Goal: Complete application form: Complete application form

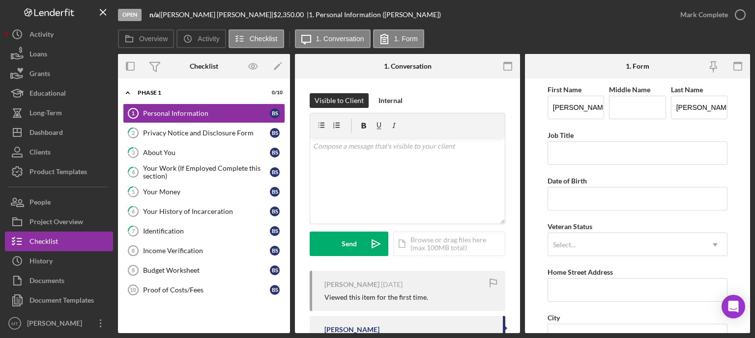
click at [287, 319] on div "Icon/Expander Phase 1 0 / 10 Personal Information 1 Personal Information B S 2 …" at bounding box center [204, 206] width 172 height 245
click at [211, 131] on div "Privacy Notice and Disclosure Form" at bounding box center [206, 133] width 127 height 8
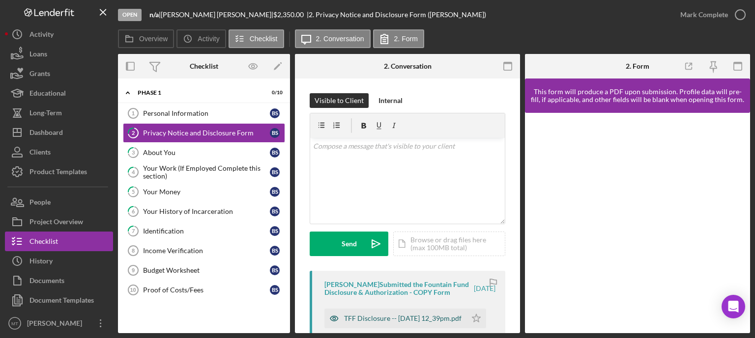
click at [359, 320] on div "TFF Disclosure -- [DATE] 12_39pm.pdf" at bounding box center [402, 319] width 117 height 8
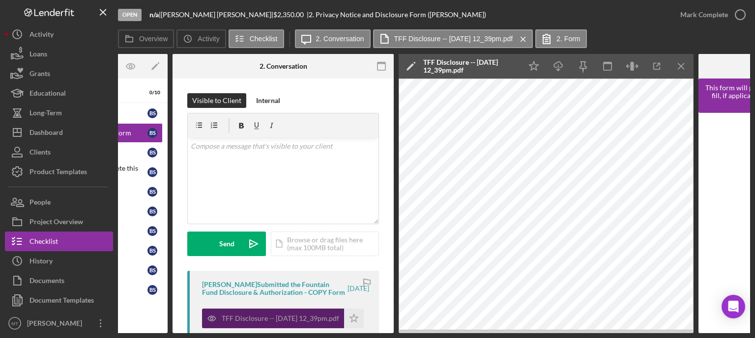
scroll to position [0, 123]
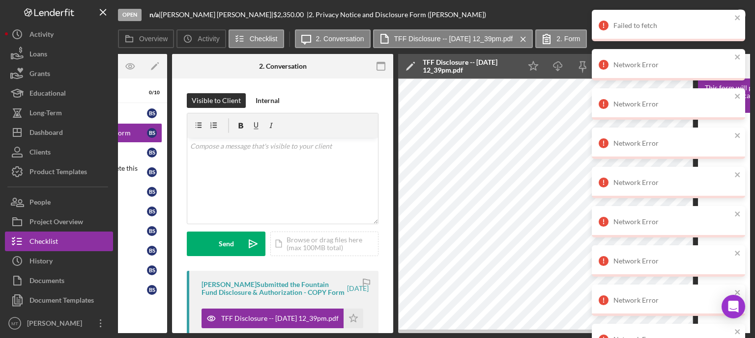
click at [741, 16] on div "Failed to fetch" at bounding box center [667, 25] width 153 height 31
click at [542, 17] on div "Open n/a | [PERSON_NAME] | $2,350.00 | 2. Privacy Notice and Disclosure Form ([…" at bounding box center [394, 14] width 552 height 29
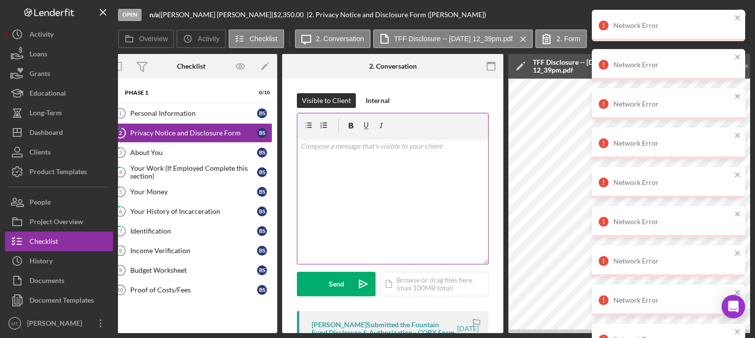
scroll to position [0, 0]
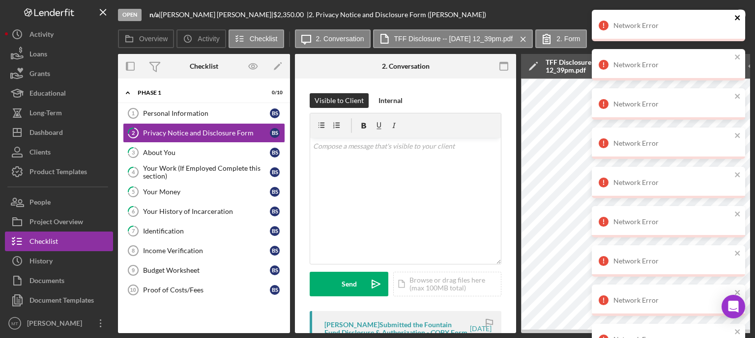
click at [738, 18] on icon "close" at bounding box center [737, 18] width 7 height 8
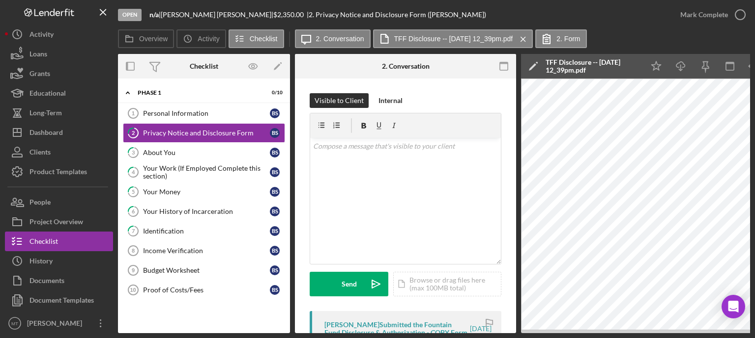
click at [738, 18] on div "Network Error Network Error Network Error Network Error Network Error Network E…" at bounding box center [667, 226] width 157 height 436
click at [0, 0] on icon "button" at bounding box center [0, 0] width 0 height 0
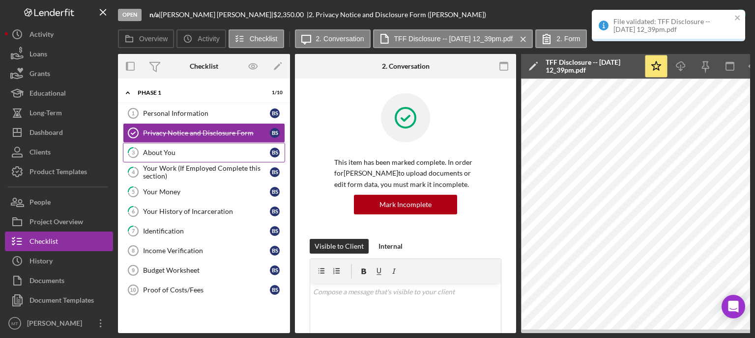
click at [210, 153] on div "About You" at bounding box center [206, 153] width 127 height 8
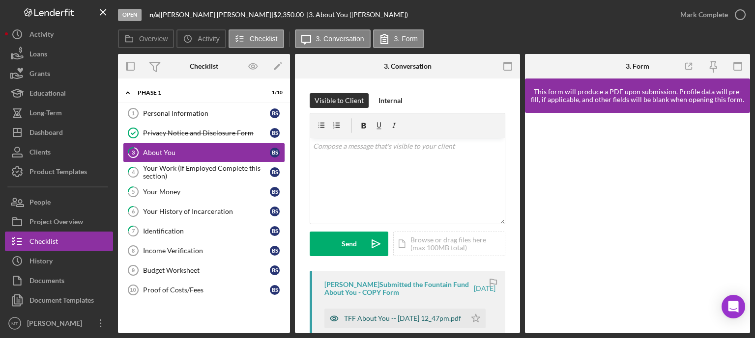
click at [371, 315] on div "TFF About You -- [DATE] 12_47pm.pdf" at bounding box center [402, 319] width 117 height 8
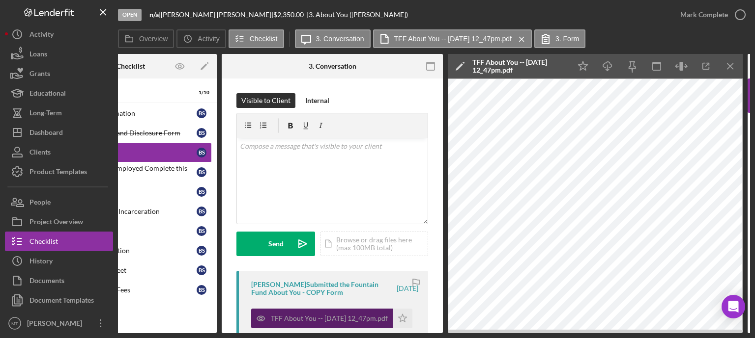
scroll to position [0, 75]
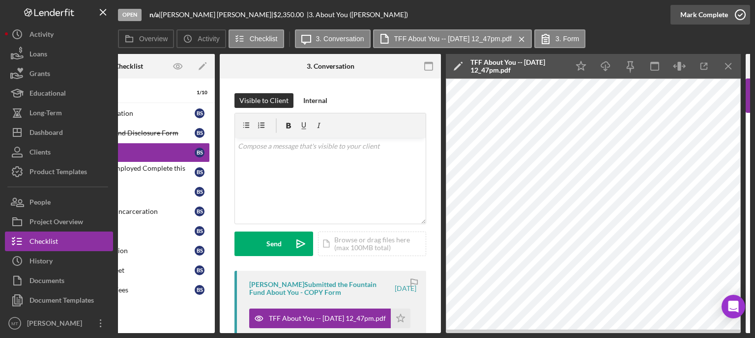
click at [742, 18] on icon "button" at bounding box center [740, 14] width 25 height 25
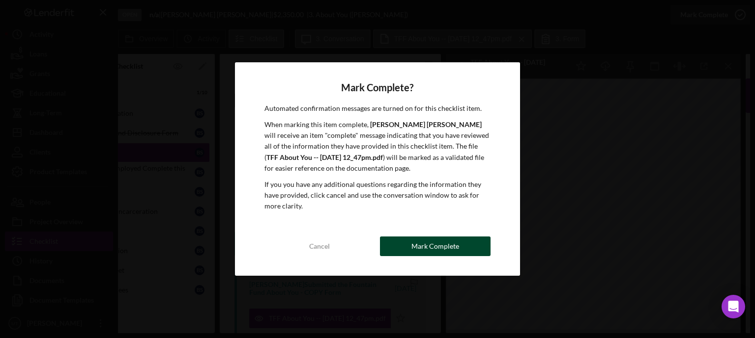
click at [446, 253] on div "Mark Complete" at bounding box center [435, 247] width 48 height 20
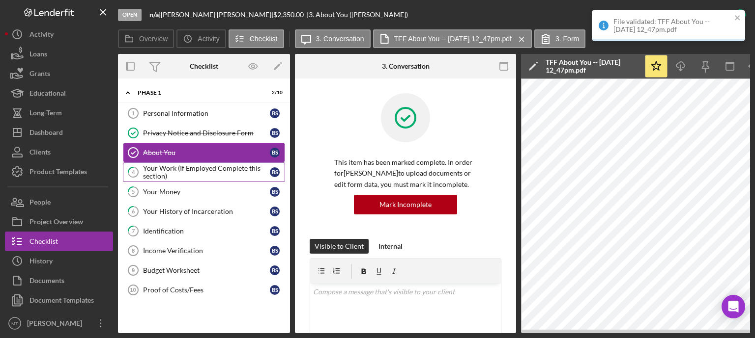
click at [219, 168] on div "Your Work (If Employed Complete this section)" at bounding box center [206, 173] width 127 height 16
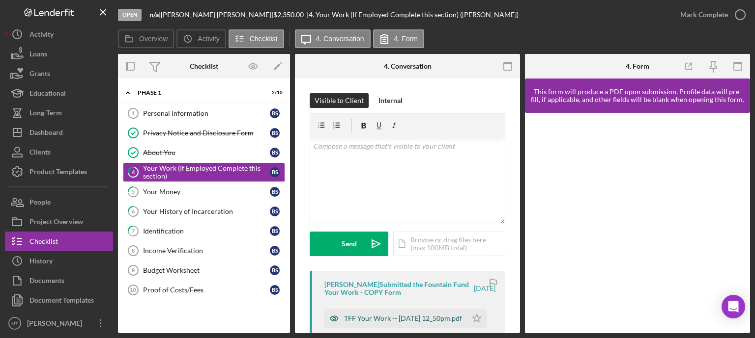
click at [361, 315] on div "TFF Your Work -- [DATE] 12_50pm.pdf" at bounding box center [403, 319] width 118 height 8
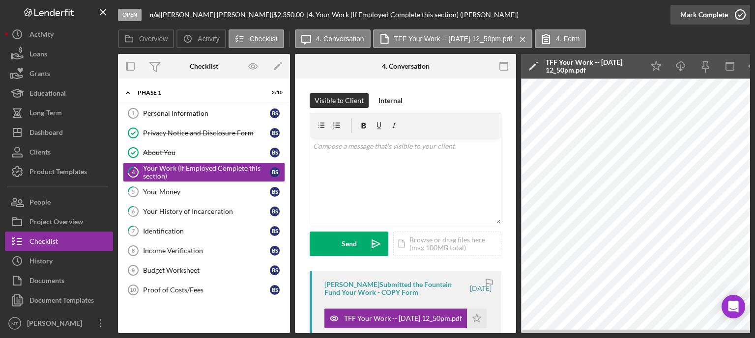
click at [739, 14] on icon "button" at bounding box center [740, 14] width 25 height 25
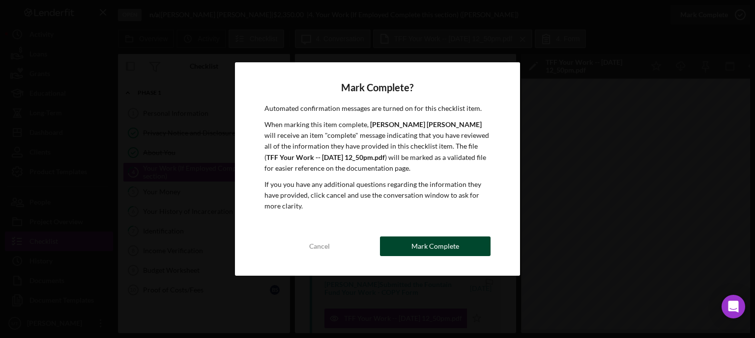
click at [456, 245] on div "Mark Complete" at bounding box center [435, 247] width 48 height 20
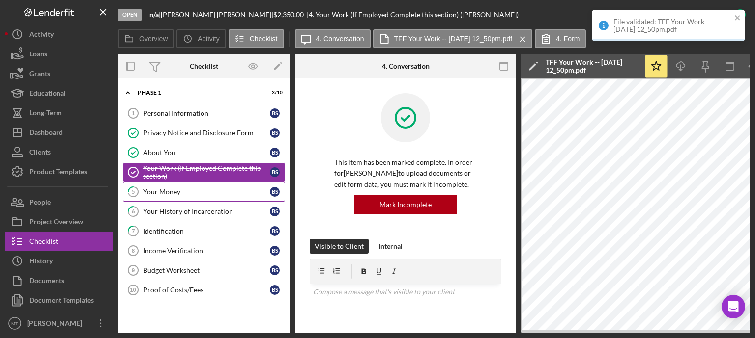
click at [210, 186] on link "5 Your Money B S" at bounding box center [204, 192] width 162 height 20
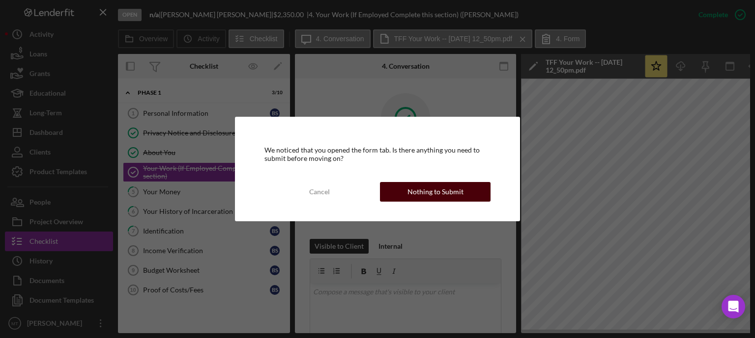
click at [412, 187] on div "Nothing to Submit" at bounding box center [435, 192] width 56 height 20
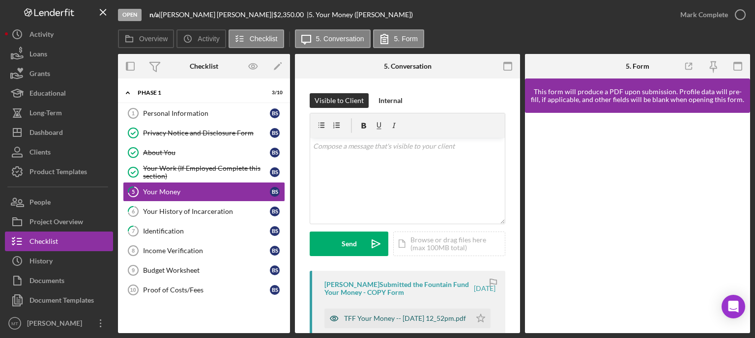
click at [371, 318] on div "TFF Your Money -- [DATE] 12_52pm.pdf" at bounding box center [405, 319] width 122 height 8
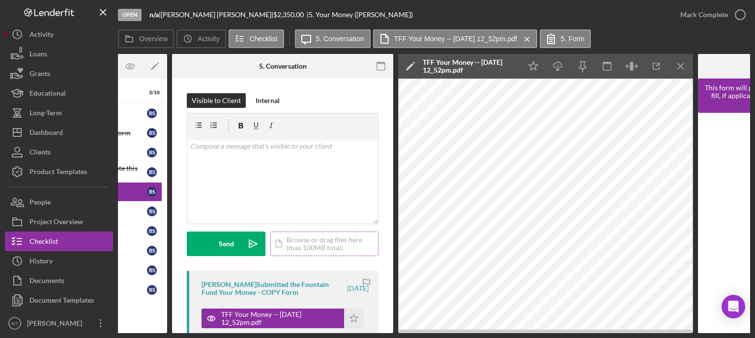
scroll to position [0, 124]
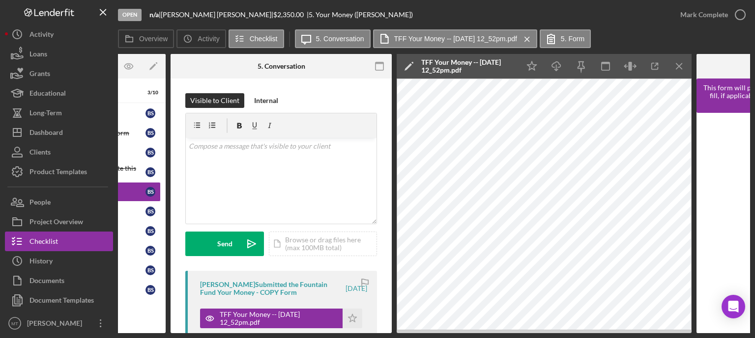
drag, startPoint x: 737, startPoint y: 17, endPoint x: 549, endPoint y: 11, distance: 188.2
click at [549, 11] on div "Open n/a | [PERSON_NAME] | $2,350.00 | 5. Your Money ([PERSON_NAME])" at bounding box center [394, 14] width 552 height 29
click at [736, 14] on icon "button" at bounding box center [740, 14] width 25 height 25
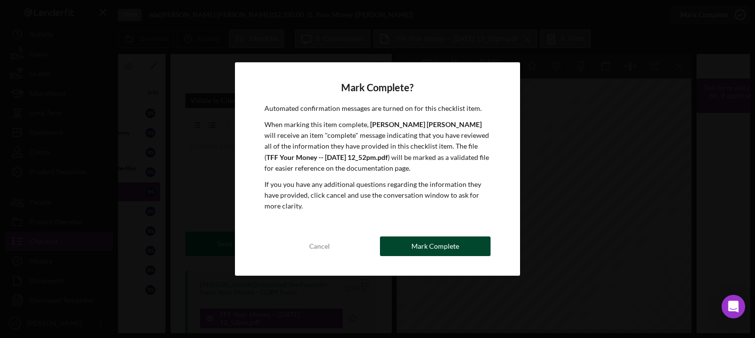
click at [427, 245] on div "Mark Complete" at bounding box center [435, 247] width 48 height 20
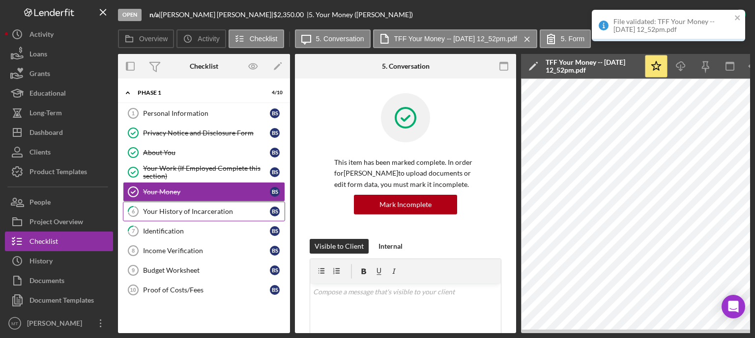
click at [238, 204] on link "6 Your History of Incarceration B S" at bounding box center [204, 212] width 162 height 20
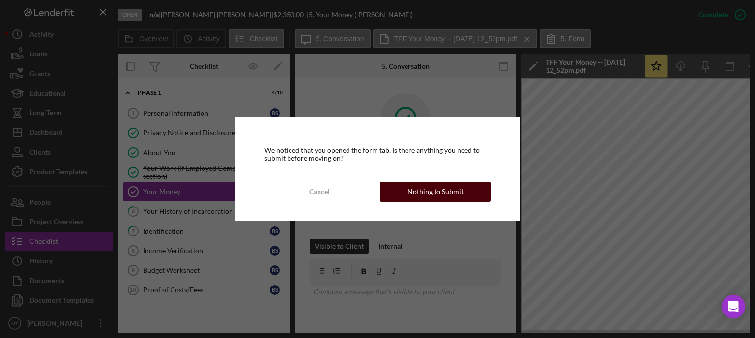
click at [404, 193] on button "Nothing to Submit" at bounding box center [435, 192] width 111 height 20
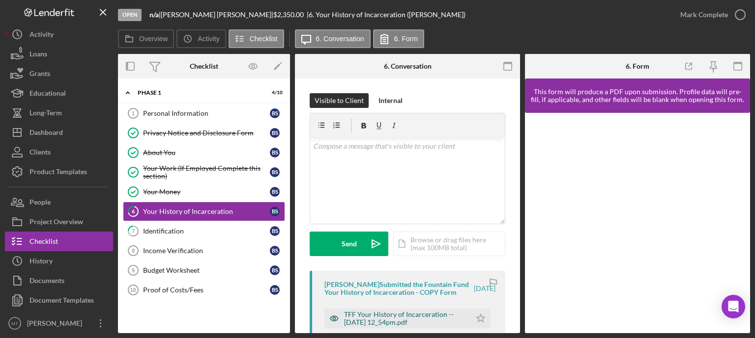
click at [373, 322] on div "TFF Your History of Incarceration -- [DATE] 12_54pm.pdf" at bounding box center [405, 319] width 122 height 16
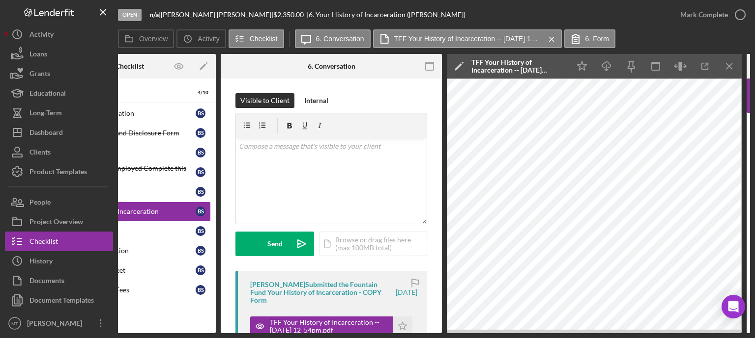
scroll to position [0, 92]
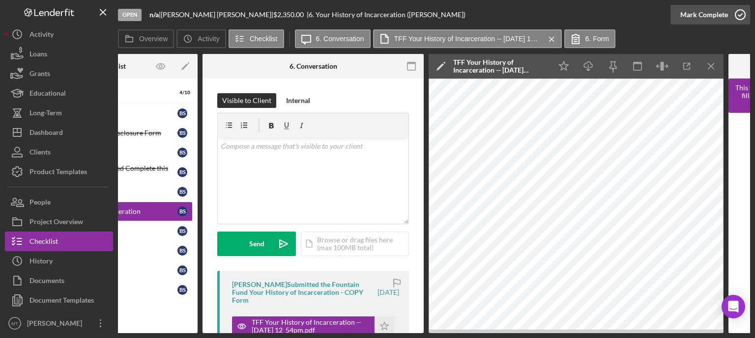
click at [741, 15] on icon "button" at bounding box center [740, 14] width 25 height 25
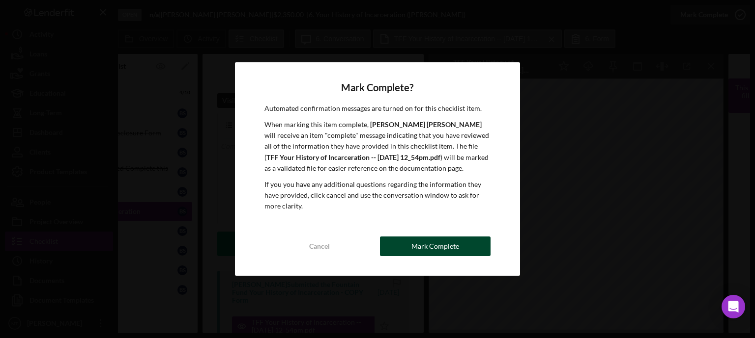
click at [460, 240] on button "Mark Complete" at bounding box center [435, 247] width 111 height 20
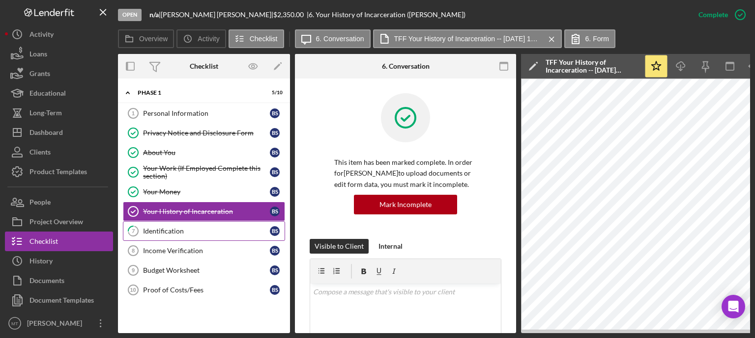
click at [207, 229] on div "Identification" at bounding box center [206, 231] width 127 height 8
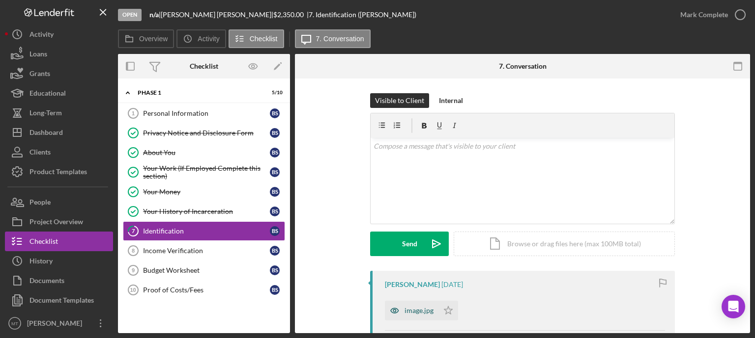
click at [413, 308] on div "image.jpg" at bounding box center [418, 311] width 29 height 8
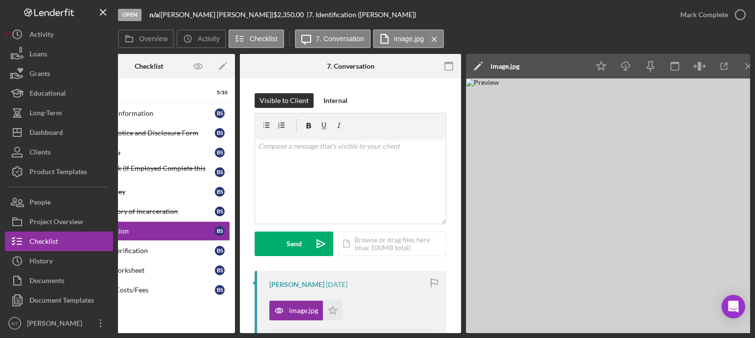
scroll to position [0, 66]
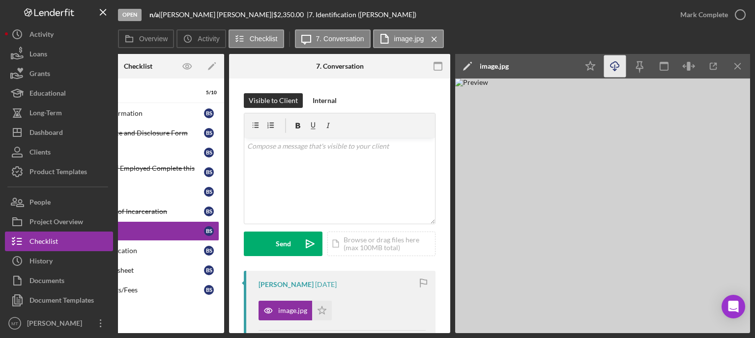
click at [615, 66] on icon "Icon/Download" at bounding box center [615, 67] width 22 height 22
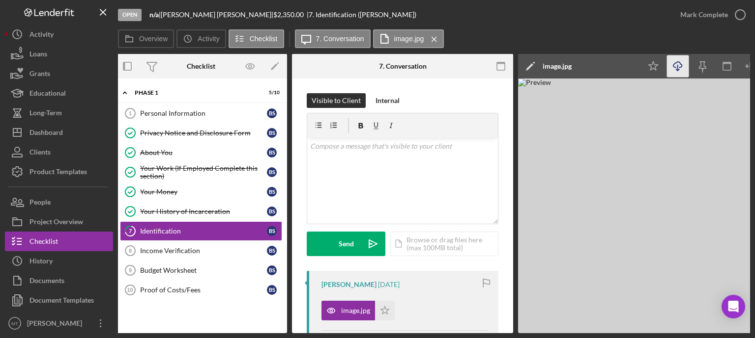
scroll to position [0, 0]
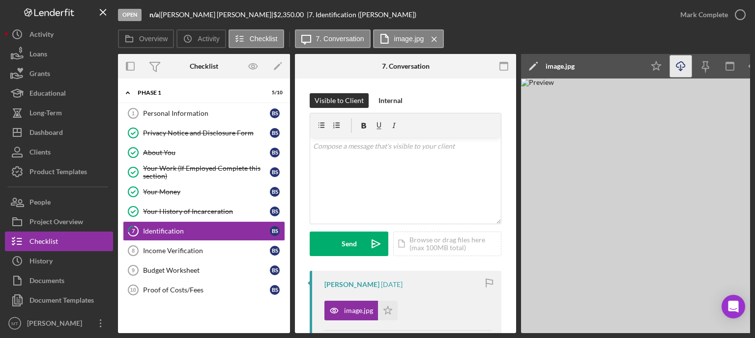
click at [604, 28] on div "Open n/a | [PERSON_NAME] | $2,350.00 | 7. Identification ([PERSON_NAME])" at bounding box center [394, 14] width 552 height 29
click at [66, 37] on button "Icon/History Activity" at bounding box center [59, 35] width 108 height 20
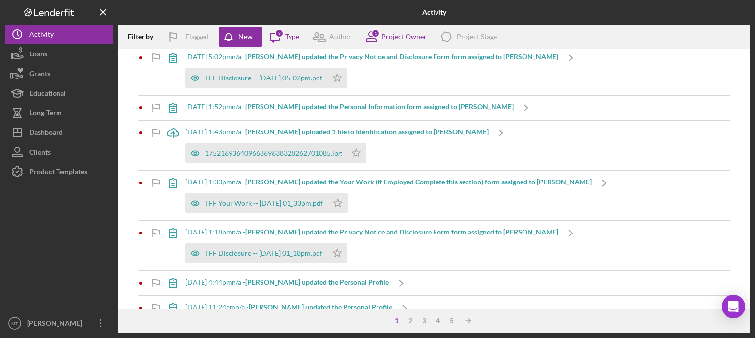
scroll to position [353, 0]
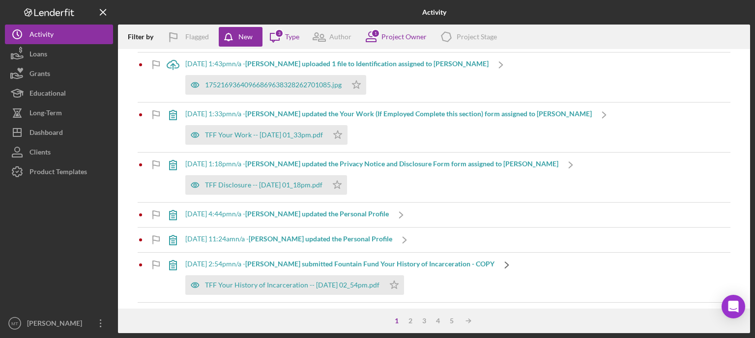
click at [496, 267] on icon "Icon/Navigate" at bounding box center [506, 265] width 25 height 25
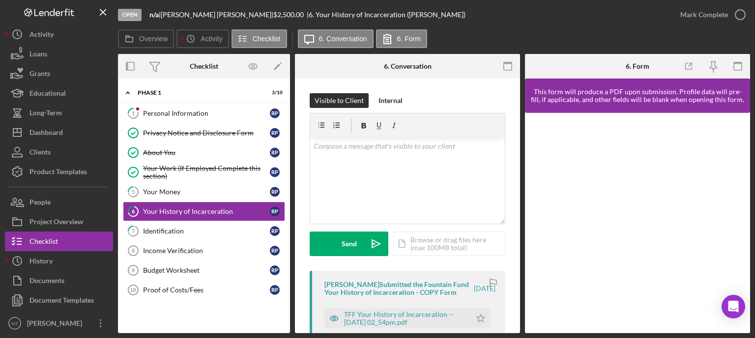
click at [331, 279] on div "[PERSON_NAME] Submitted the Fountain Fund Your History of Incarceration - COPY …" at bounding box center [407, 318] width 196 height 94
click at [72, 137] on button "Icon/Dashboard Dashboard" at bounding box center [59, 133] width 108 height 20
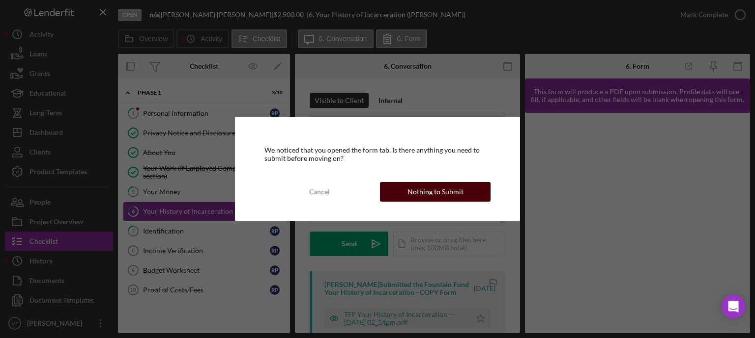
click at [416, 188] on div "Nothing to Submit" at bounding box center [435, 192] width 56 height 20
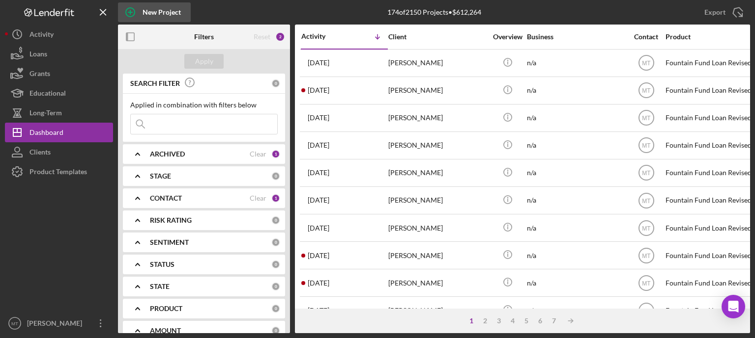
click at [130, 11] on icon "button" at bounding box center [130, 12] width 5 height 5
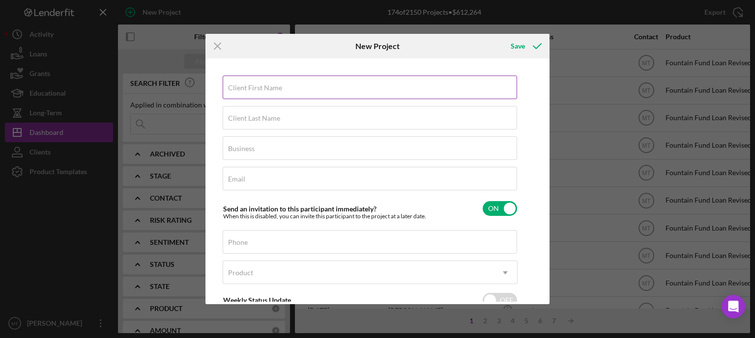
click at [256, 91] on label "Client First Name" at bounding box center [255, 88] width 54 height 8
click at [256, 91] on input "Client First Name" at bounding box center [370, 88] width 294 height 24
click at [252, 90] on input "Tissian" at bounding box center [370, 88] width 294 height 24
type input "Tissina"
click at [248, 115] on label "Client Last Name" at bounding box center [254, 118] width 52 height 8
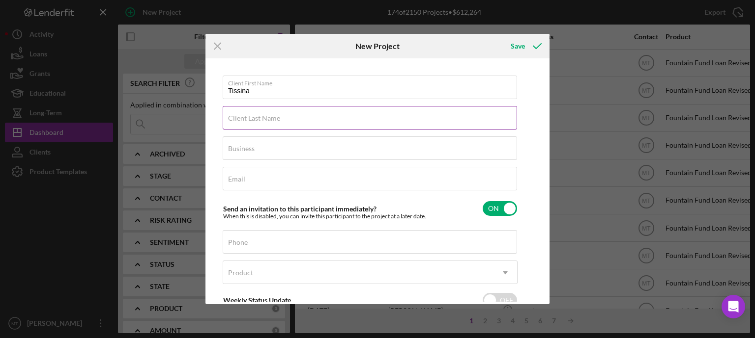
click at [248, 115] on input "Client Last Name" at bounding box center [370, 118] width 294 height 24
type input "[PERSON_NAME]"
click at [264, 150] on div "Business Required" at bounding box center [370, 149] width 295 height 25
type input "n/a"
click at [243, 179] on label "Email" at bounding box center [236, 179] width 17 height 8
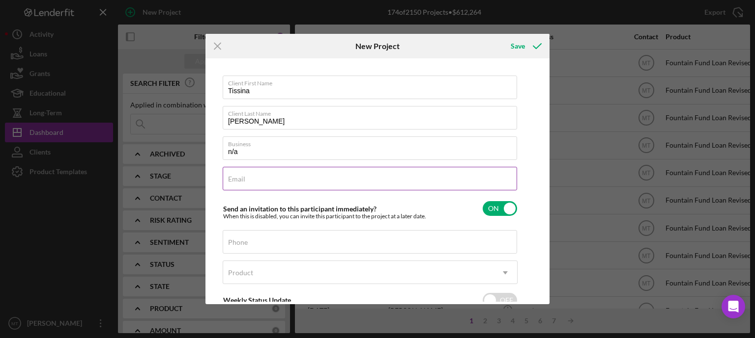
click at [243, 179] on input "Email" at bounding box center [370, 179] width 294 height 24
type input "[EMAIL_ADDRESS][DOMAIN_NAME]"
click at [243, 89] on input "Tissina" at bounding box center [370, 88] width 294 height 24
type input "Tissiana"
click at [240, 183] on input "[EMAIL_ADDRESS][DOMAIN_NAME]" at bounding box center [370, 179] width 294 height 24
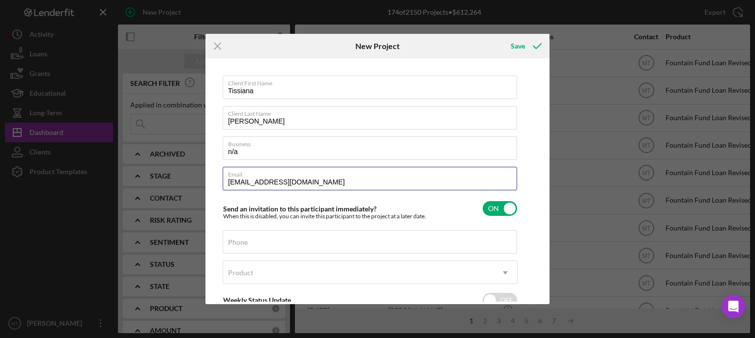
type input "[EMAIL_ADDRESS][DOMAIN_NAME]"
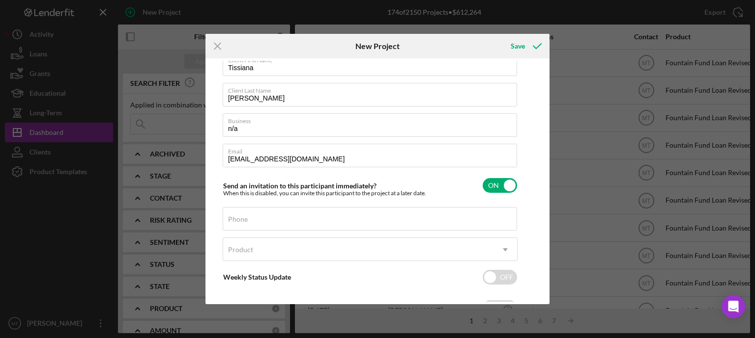
scroll to position [32, 0]
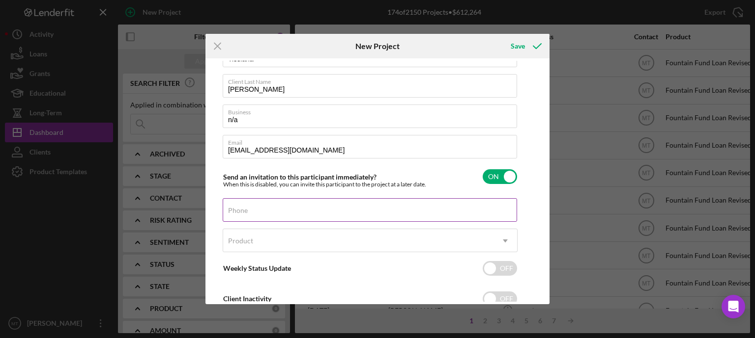
click at [250, 211] on div "Phone" at bounding box center [370, 210] width 295 height 25
type input "[PHONE_NUMBER]"
click at [266, 241] on div "Product" at bounding box center [358, 241] width 270 height 23
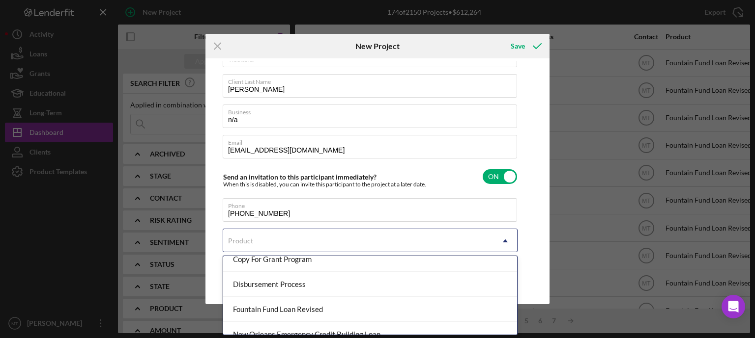
scroll to position [121, 0]
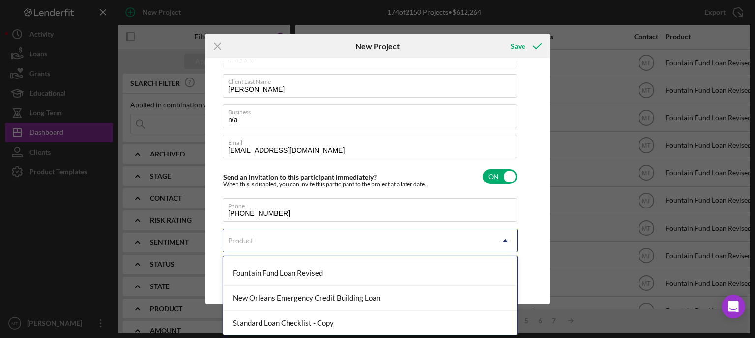
click at [364, 270] on div "Fountain Fund Loan Revised" at bounding box center [370, 273] width 294 height 25
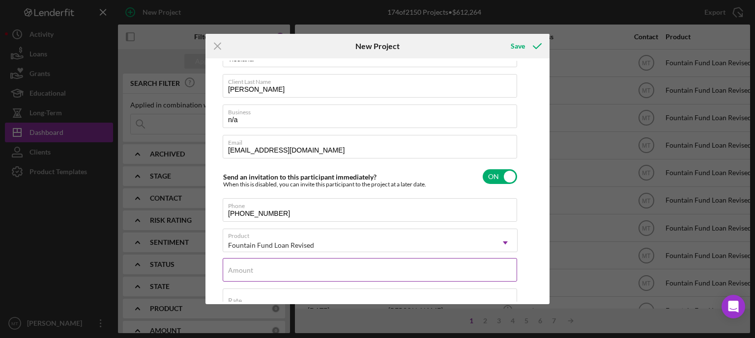
click at [350, 270] on div "Amount" at bounding box center [370, 270] width 295 height 25
type input "$3,500"
click at [540, 45] on polyline "submit" at bounding box center [537, 46] width 8 height 5
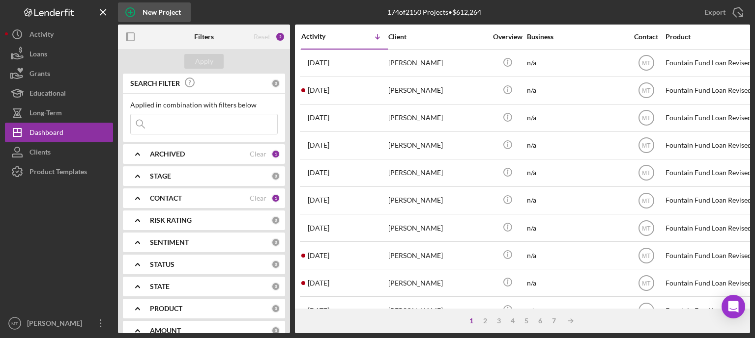
click at [131, 10] on icon "button" at bounding box center [130, 12] width 25 height 25
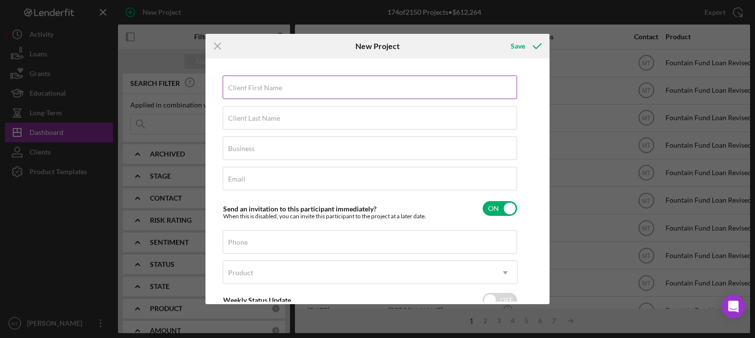
click at [246, 83] on input "Client First Name" at bounding box center [370, 88] width 294 height 24
type input "Tissiana"
click at [272, 116] on label "Client Last Name" at bounding box center [254, 118] width 52 height 8
click at [272, 116] on input "Client Last Name" at bounding box center [370, 118] width 294 height 24
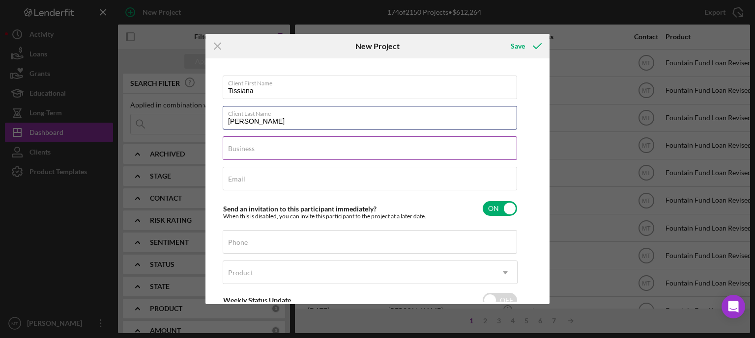
type input "[PERSON_NAME]"
click at [257, 147] on div "Business Required" at bounding box center [370, 149] width 295 height 25
type input "n/a"
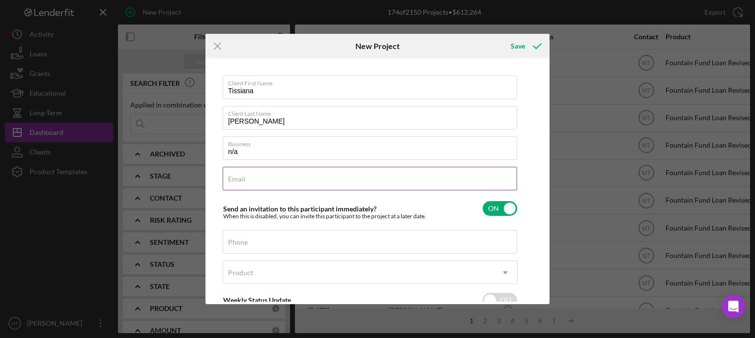
click at [266, 180] on div "Email Required" at bounding box center [370, 179] width 295 height 25
type input "[EMAIL_ADDRESS][DOMAIN_NAME]"
click at [281, 238] on input "Phone" at bounding box center [370, 242] width 294 height 24
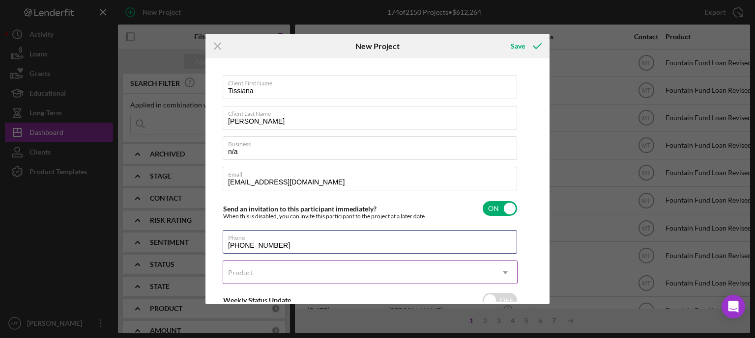
type input "[PHONE_NUMBER]"
click at [287, 266] on div "Product" at bounding box center [358, 273] width 270 height 23
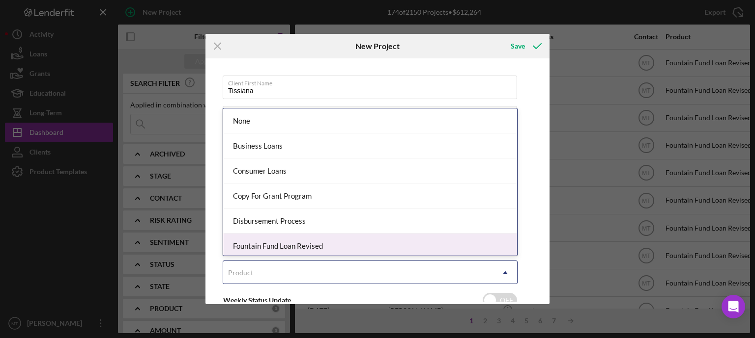
click at [311, 244] on div "Fountain Fund Loan Revised" at bounding box center [370, 246] width 294 height 25
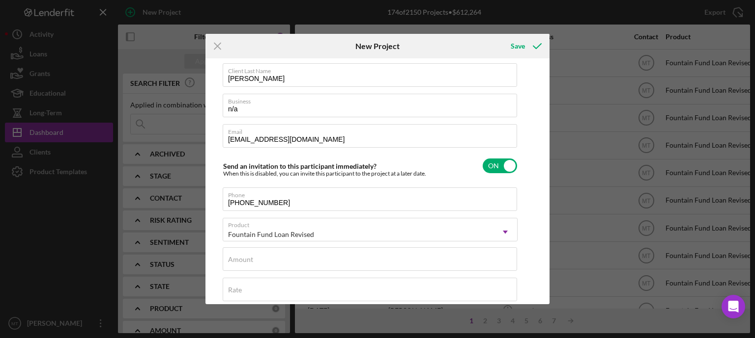
scroll to position [43, 0]
click at [355, 259] on div "Amount" at bounding box center [370, 259] width 295 height 25
type input "$3,500"
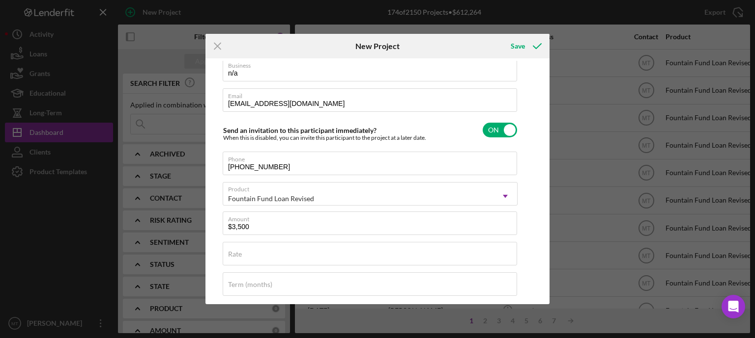
scroll to position [0, 0]
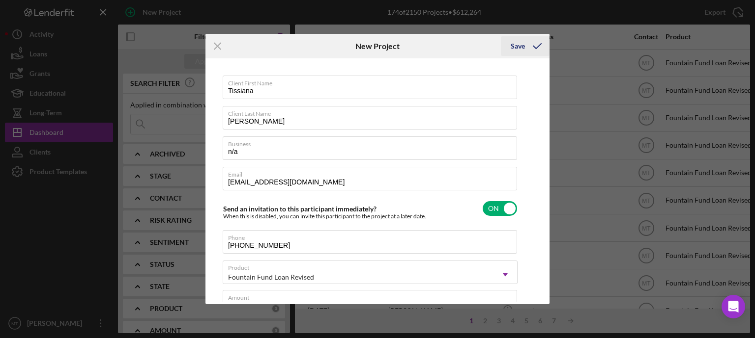
click at [536, 43] on icon "submit" at bounding box center [537, 46] width 25 height 25
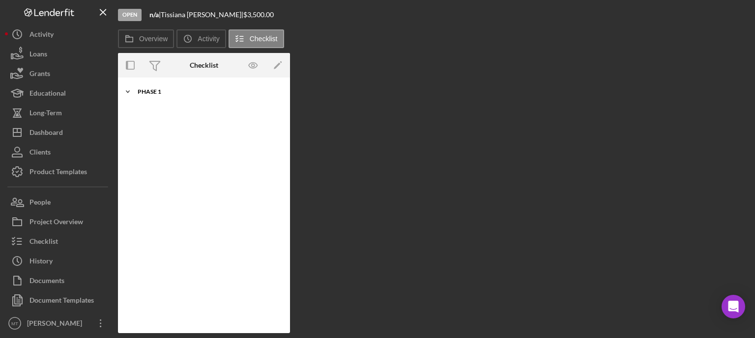
click at [127, 91] on icon "Icon/Expander" at bounding box center [128, 92] width 20 height 20
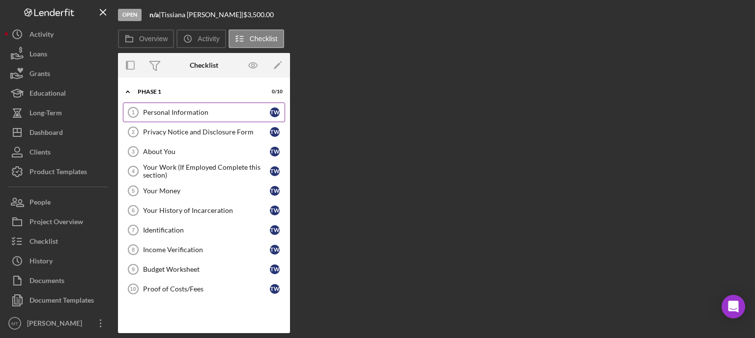
click at [166, 111] on div "Personal Information" at bounding box center [206, 113] width 127 height 8
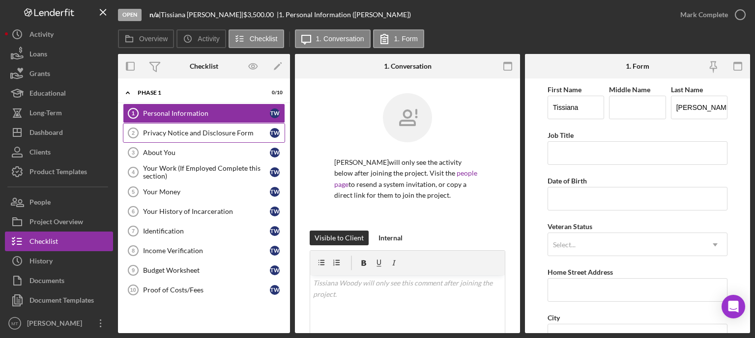
click at [170, 129] on div "Privacy Notice and Disclosure Form" at bounding box center [206, 133] width 127 height 8
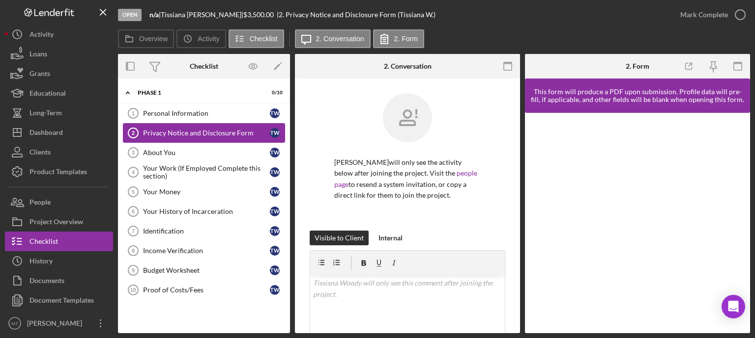
click at [157, 135] on div "Privacy Notice and Disclosure Form" at bounding box center [206, 133] width 127 height 8
click at [153, 151] on div "About You" at bounding box center [206, 153] width 127 height 8
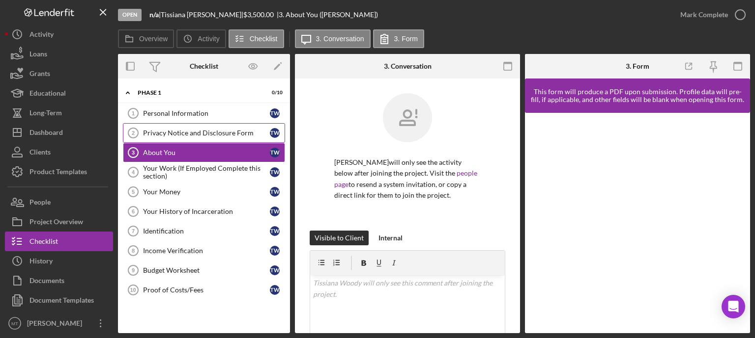
click at [164, 132] on div "Privacy Notice and Disclosure Form" at bounding box center [206, 133] width 127 height 8
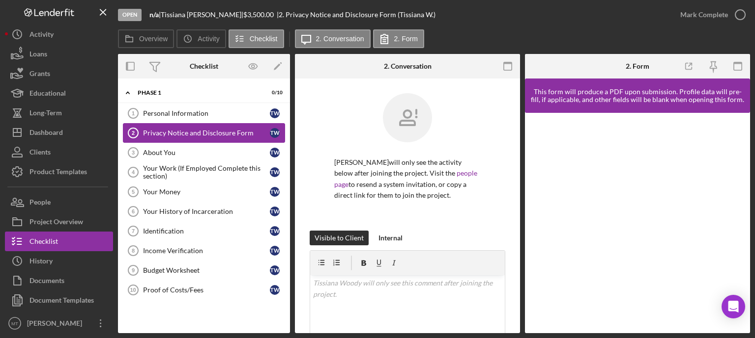
click at [176, 132] on div "Privacy Notice and Disclosure Form" at bounding box center [206, 133] width 127 height 8
click at [179, 135] on div "Privacy Notice and Disclosure Form" at bounding box center [206, 133] width 127 height 8
click at [180, 147] on link "About You 3 About You T W" at bounding box center [204, 153] width 162 height 20
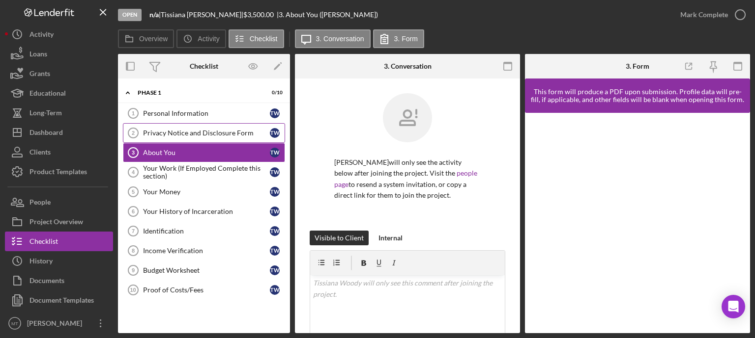
click at [158, 126] on link "Privacy Notice and Disclosure Form 2 Privacy Notice and Disclosure Form T W" at bounding box center [204, 133] width 162 height 20
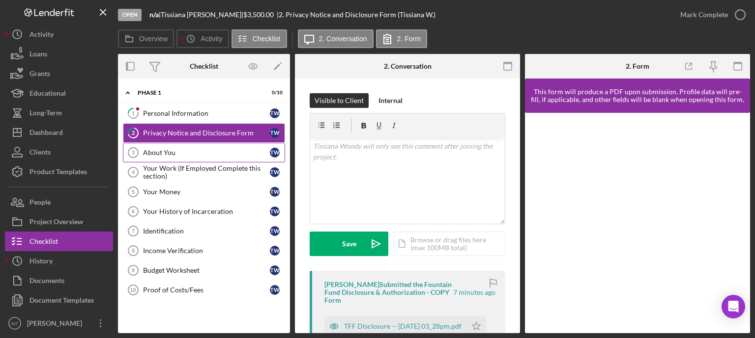
click at [170, 146] on link "About You 3 About You T W" at bounding box center [204, 153] width 162 height 20
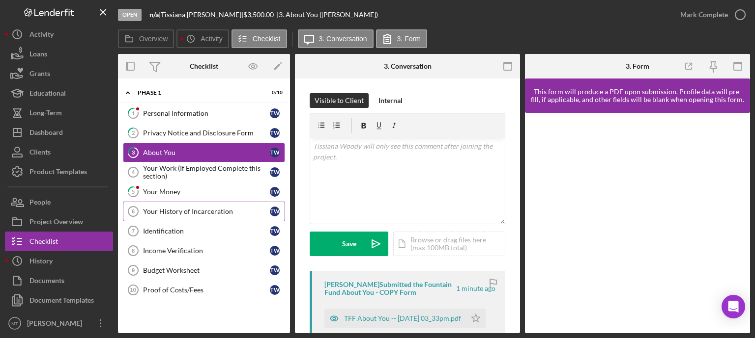
click at [193, 209] on div "Your History of Incarceration" at bounding box center [206, 212] width 127 height 8
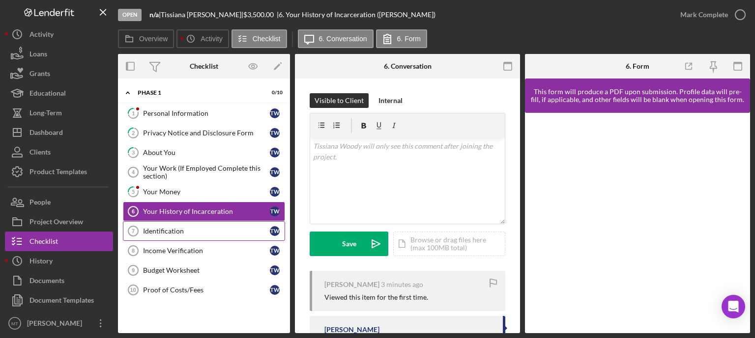
click at [174, 230] on div "Identification" at bounding box center [206, 231] width 127 height 8
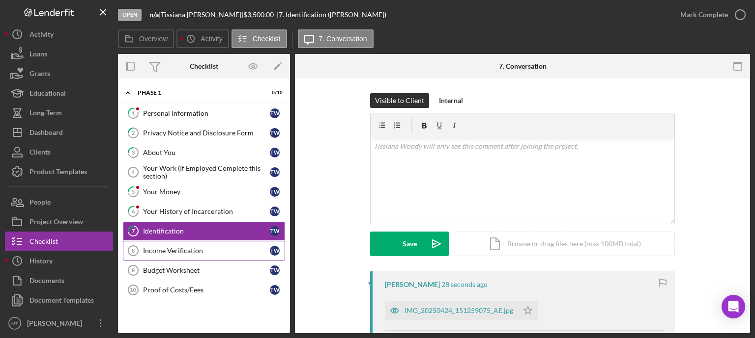
click at [174, 243] on link "Income Verification 8 Income Verification T W" at bounding box center [204, 251] width 162 height 20
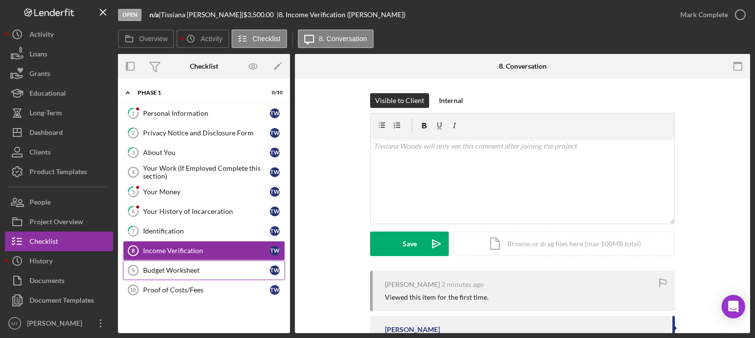
click at [195, 267] on div "Budget Worksheet" at bounding box center [206, 271] width 127 height 8
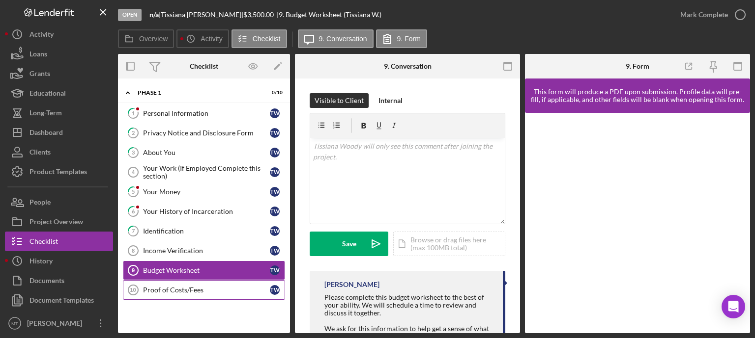
click at [172, 289] on div "Proof of Costs/Fees" at bounding box center [206, 290] width 127 height 8
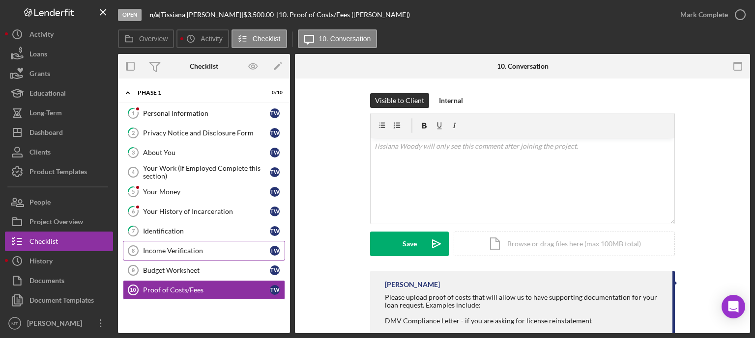
click at [187, 248] on div "Income Verification" at bounding box center [206, 251] width 127 height 8
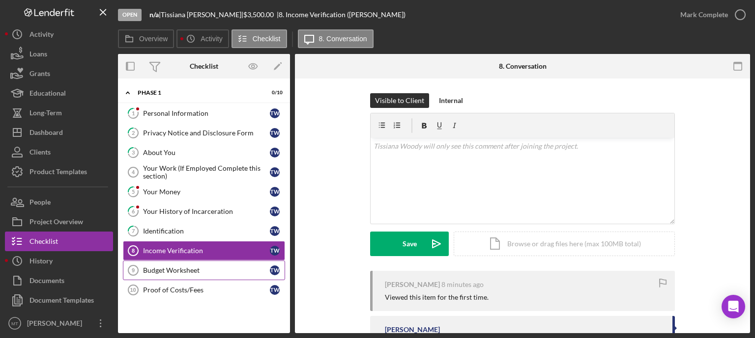
click at [163, 267] on div "Budget Worksheet" at bounding box center [206, 271] width 127 height 8
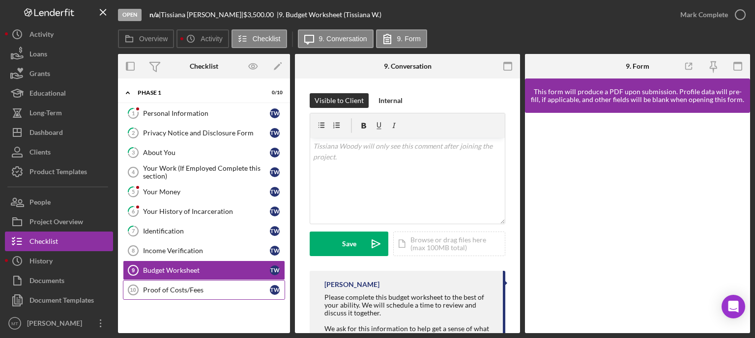
click at [179, 288] on div "Proof of Costs/Fees" at bounding box center [206, 290] width 127 height 8
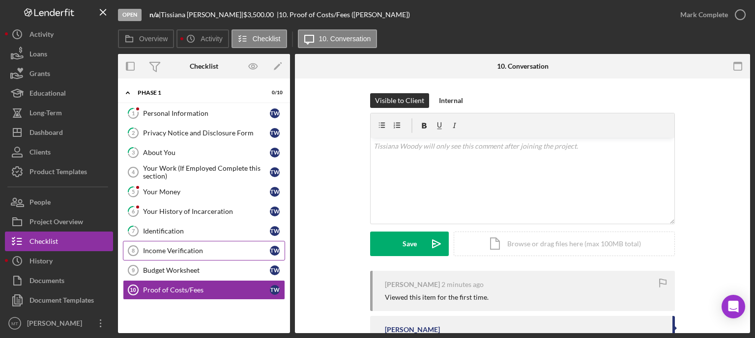
click at [174, 251] on div "Income Verification" at bounding box center [206, 251] width 127 height 8
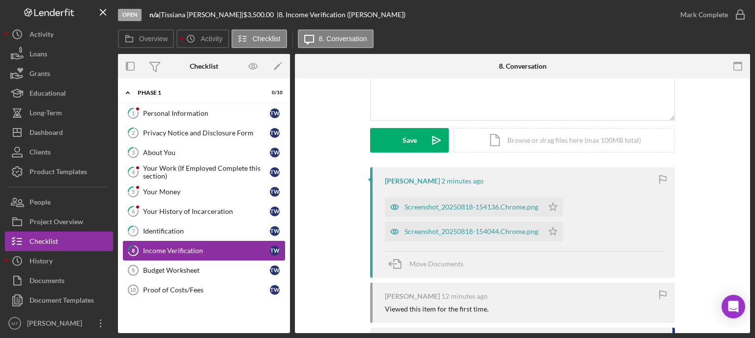
scroll to position [104, 0]
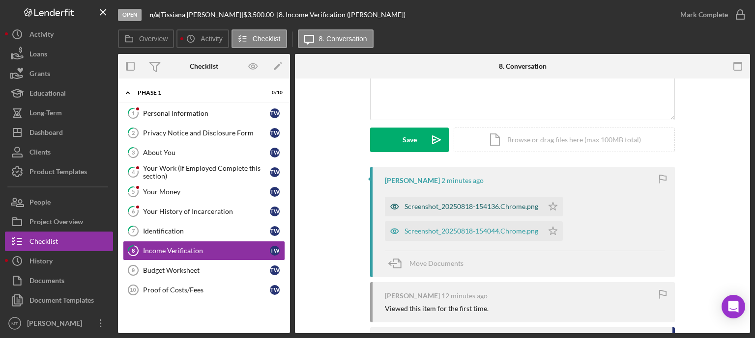
click at [424, 208] on div "Screenshot_20250818-154136.Chrome.png" at bounding box center [471, 207] width 134 height 8
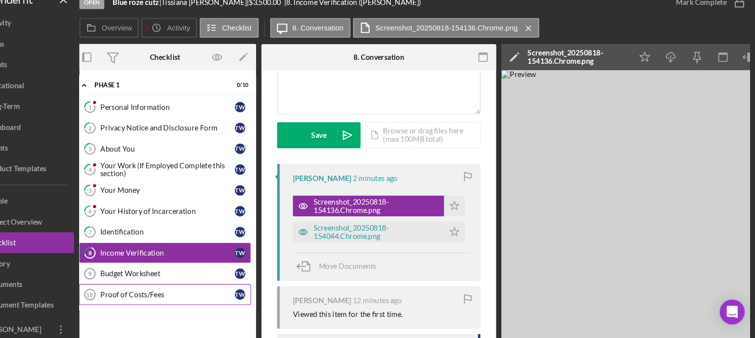
scroll to position [0, 0]
click at [153, 293] on link "Proof of Costs/Fees 10 Proof of Costs/Fees T W" at bounding box center [198, 290] width 162 height 20
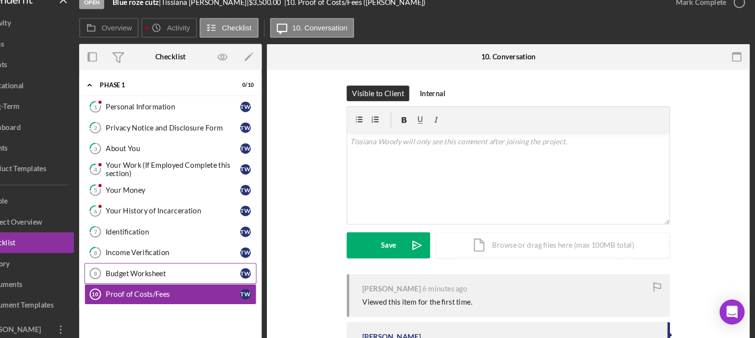
click at [172, 271] on div "Budget Worksheet" at bounding box center [206, 271] width 127 height 8
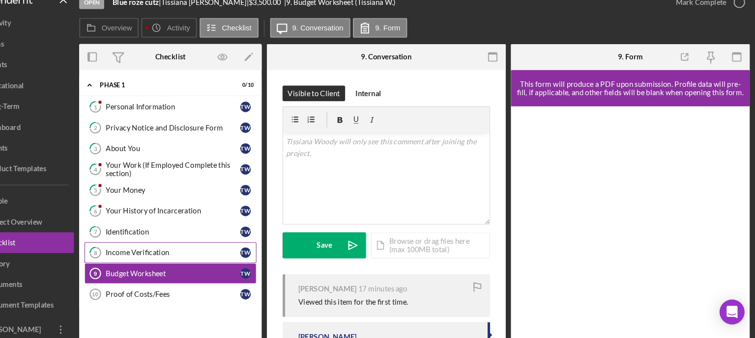
click at [211, 252] on div "Income Verification" at bounding box center [206, 251] width 127 height 8
